Goal: Task Accomplishment & Management: Manage account settings

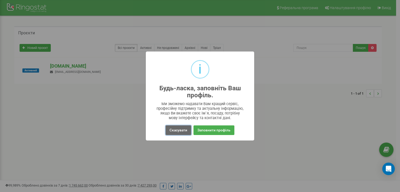
click at [179, 128] on button "Скасувати" at bounding box center [179, 131] width 26 height 10
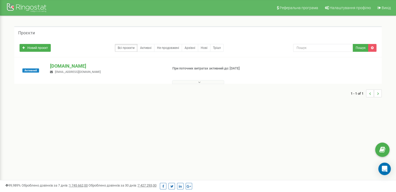
click at [271, 122] on div "Реферальна програма Налаштування профілю Вихід Проєкти Новий проєкт Всі проєкти…" at bounding box center [198, 156] width 396 height 313
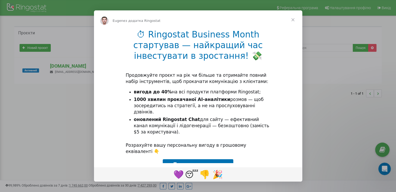
click at [201, 162] on span "Подивитись вигоду" at bounding box center [198, 164] width 50 height 5
click at [292, 19] on span "Закрити" at bounding box center [293, 19] width 19 height 19
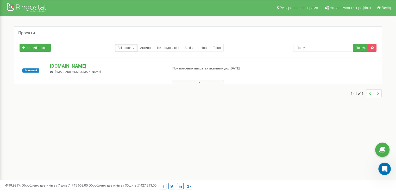
click at [306, 132] on div "Реферальна програма Налаштування профілю Вихід Проєкти Новий проєкт Всі проєкти…" at bounding box center [198, 156] width 396 height 313
click at [342, 8] on span "Налаштування профілю" at bounding box center [350, 8] width 41 height 4
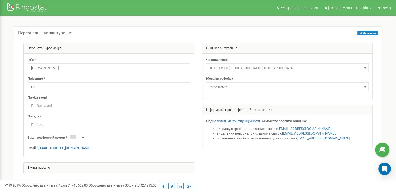
type input "Р"
type input "Кузьма"
click at [170, 129] on div "Ім'я * [PERSON_NAME] Прізвище * [PERSON_NAME] По-батькові Посада * Ваш телефонн…" at bounding box center [109, 106] width 170 height 104
click at [17, 6] on div at bounding box center [28, 8] width 42 height 13
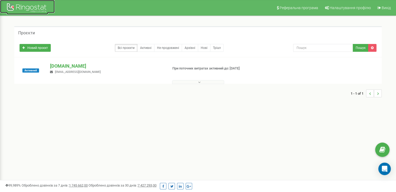
click at [42, 7] on div at bounding box center [28, 8] width 42 height 13
